Goal: Transaction & Acquisition: Download file/media

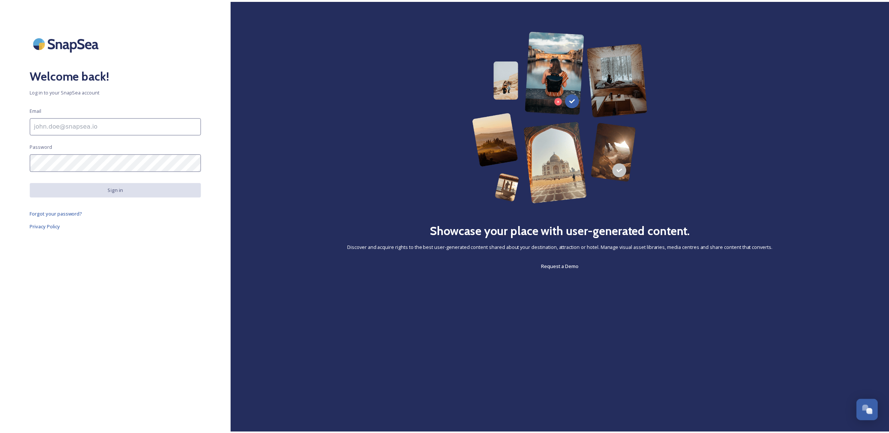
scroll to position [285, 0]
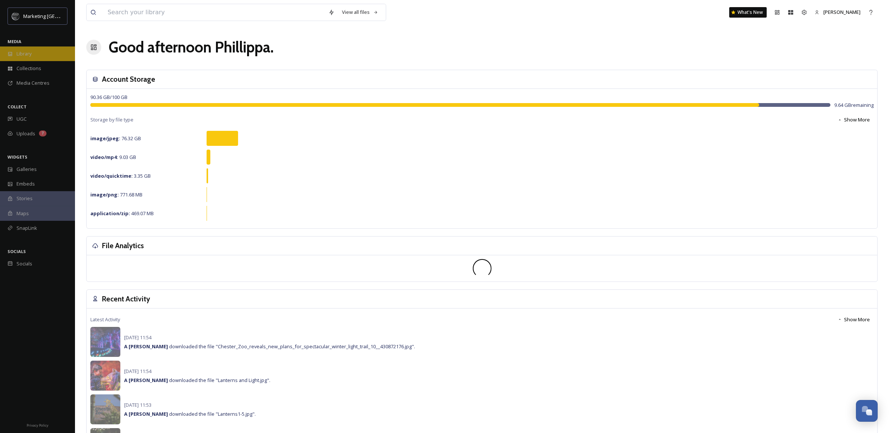
click at [33, 53] on div "Library" at bounding box center [37, 53] width 75 height 15
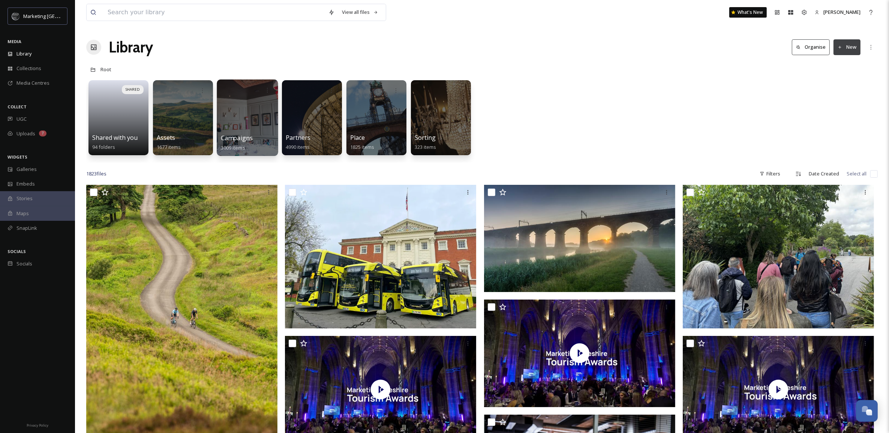
click at [257, 130] on div at bounding box center [247, 117] width 61 height 76
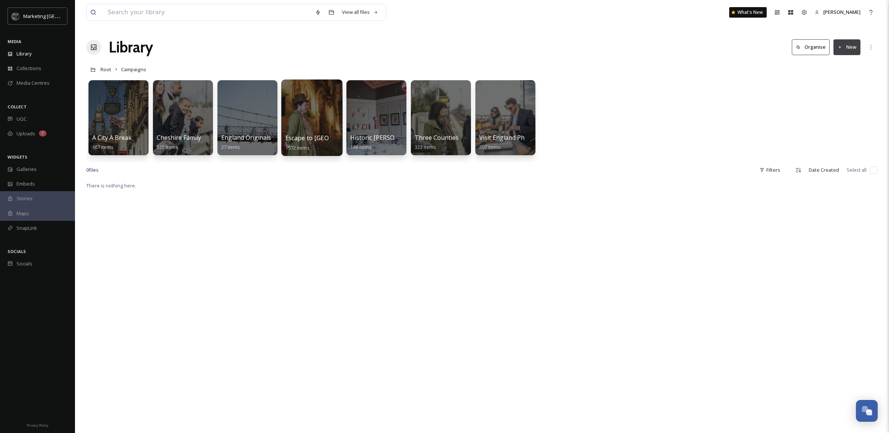
click at [317, 132] on div at bounding box center [311, 117] width 61 height 76
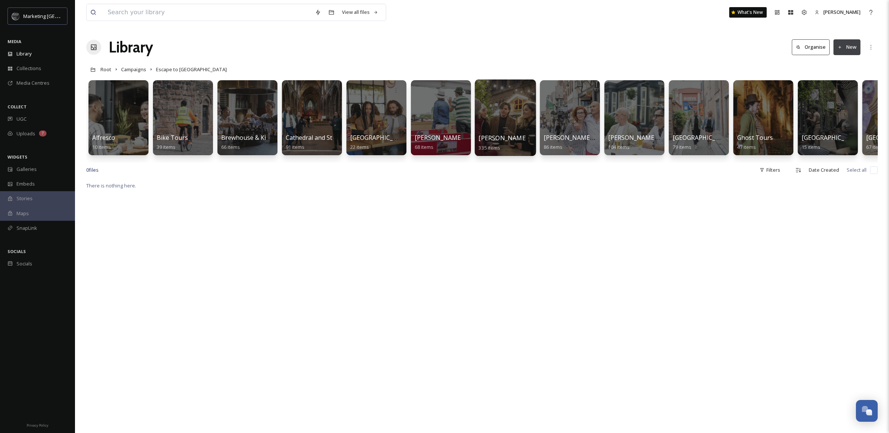
click at [519, 105] on div at bounding box center [505, 117] width 61 height 76
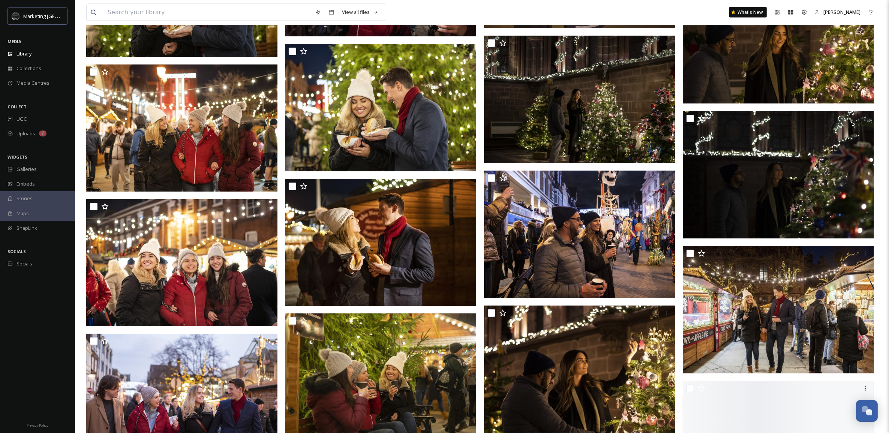
scroll to position [8832, 0]
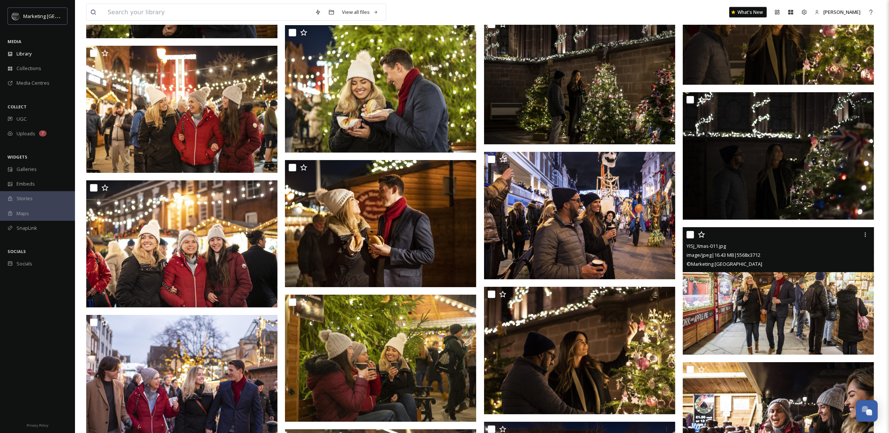
click at [846, 310] on img at bounding box center [778, 290] width 191 height 127
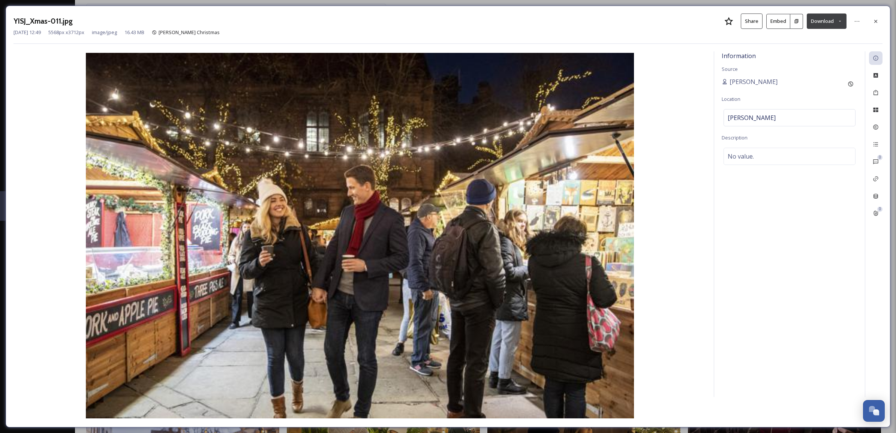
click at [831, 23] on button "Download" at bounding box center [827, 20] width 40 height 15
click at [818, 51] on span "Download Large (2000 x 1333)" at bounding box center [804, 52] width 66 height 7
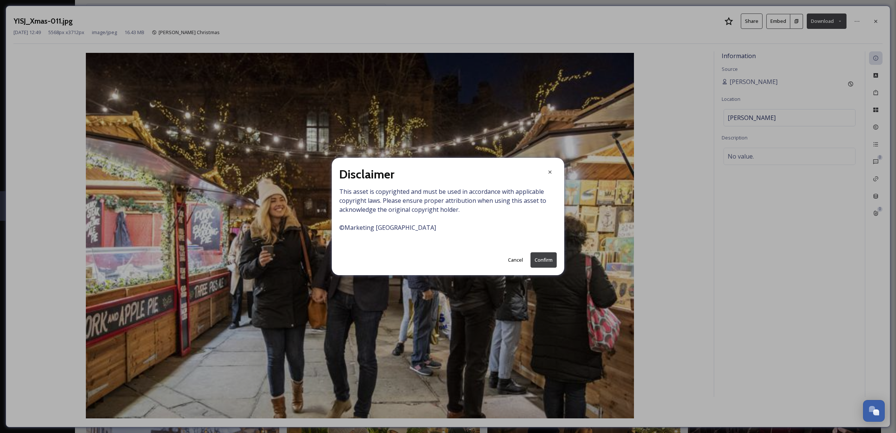
click at [538, 260] on button "Confirm" at bounding box center [543, 259] width 26 height 15
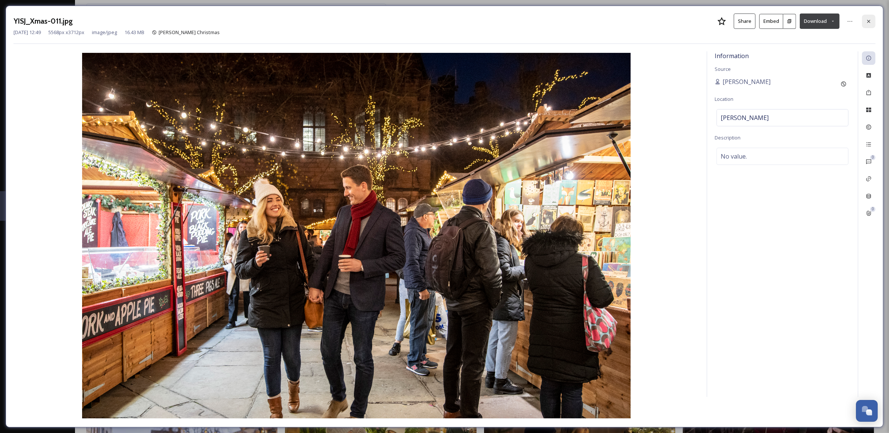
click at [868, 22] on icon at bounding box center [868, 20] width 3 height 3
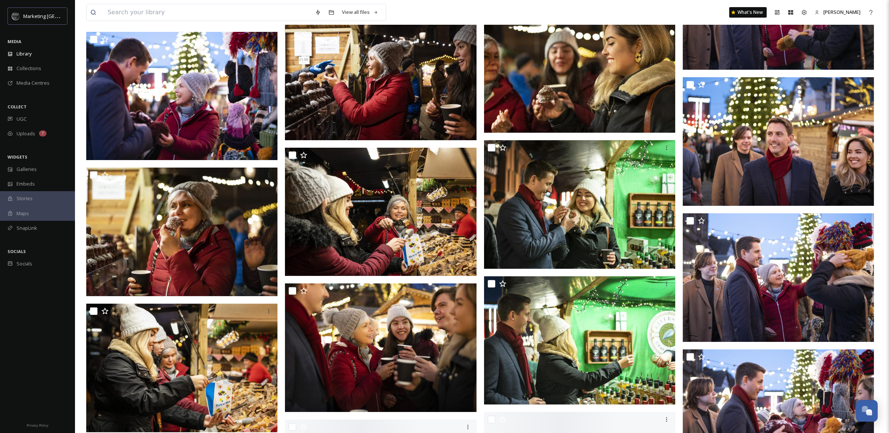
scroll to position [10324, 0]
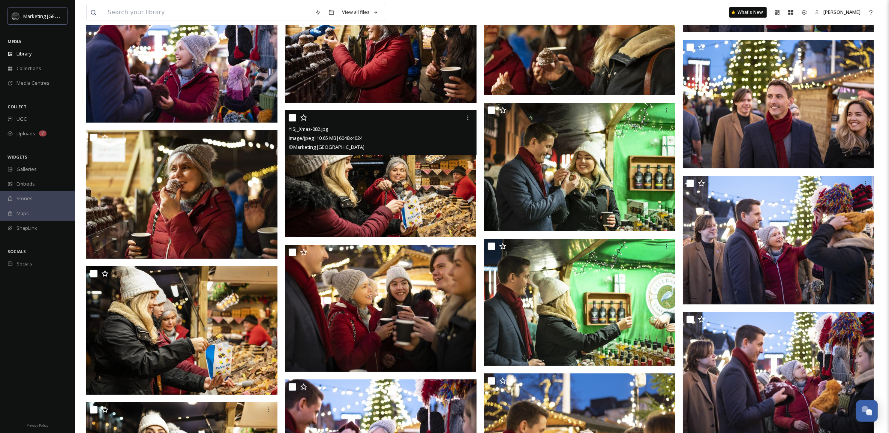
click at [409, 197] on img at bounding box center [380, 173] width 191 height 127
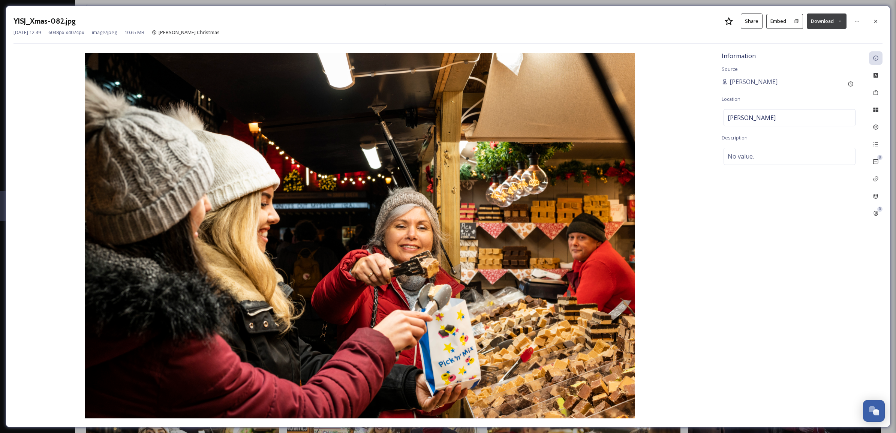
click at [840, 19] on icon at bounding box center [839, 21] width 5 height 5
click at [821, 52] on span "Download Large (2000 x 1331)" at bounding box center [804, 52] width 66 height 7
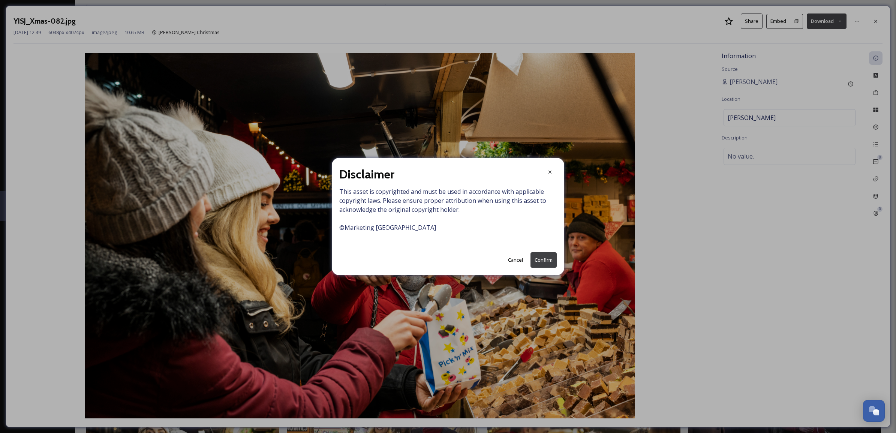
click at [538, 260] on button "Confirm" at bounding box center [543, 259] width 26 height 15
